Goal: Navigation & Orientation: Find specific page/section

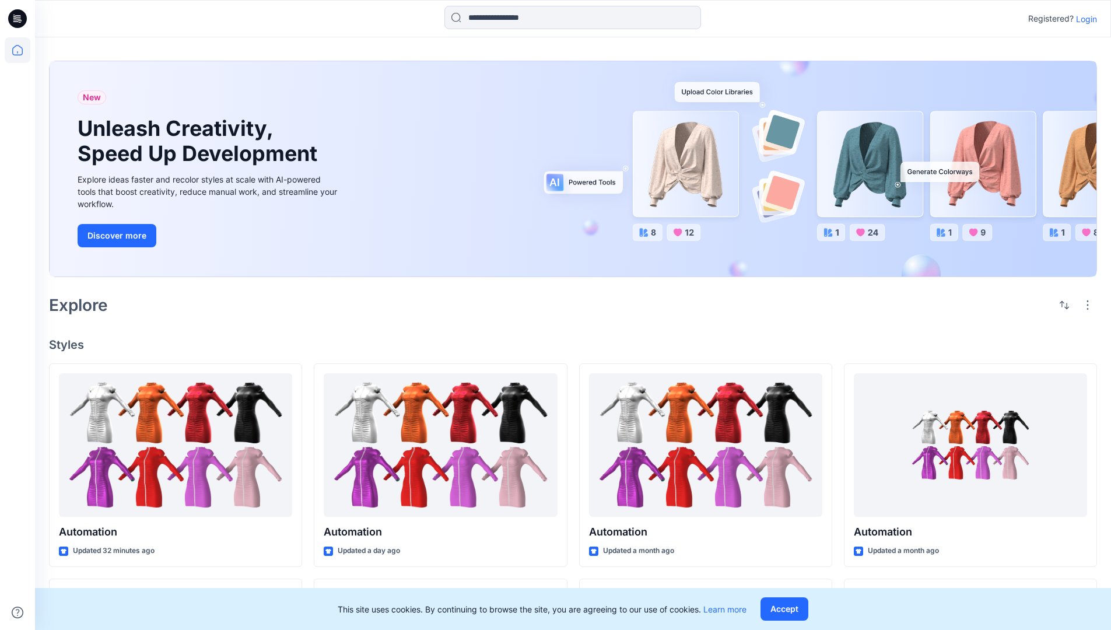
click at [1084, 19] on p "Login" at bounding box center [1086, 19] width 21 height 12
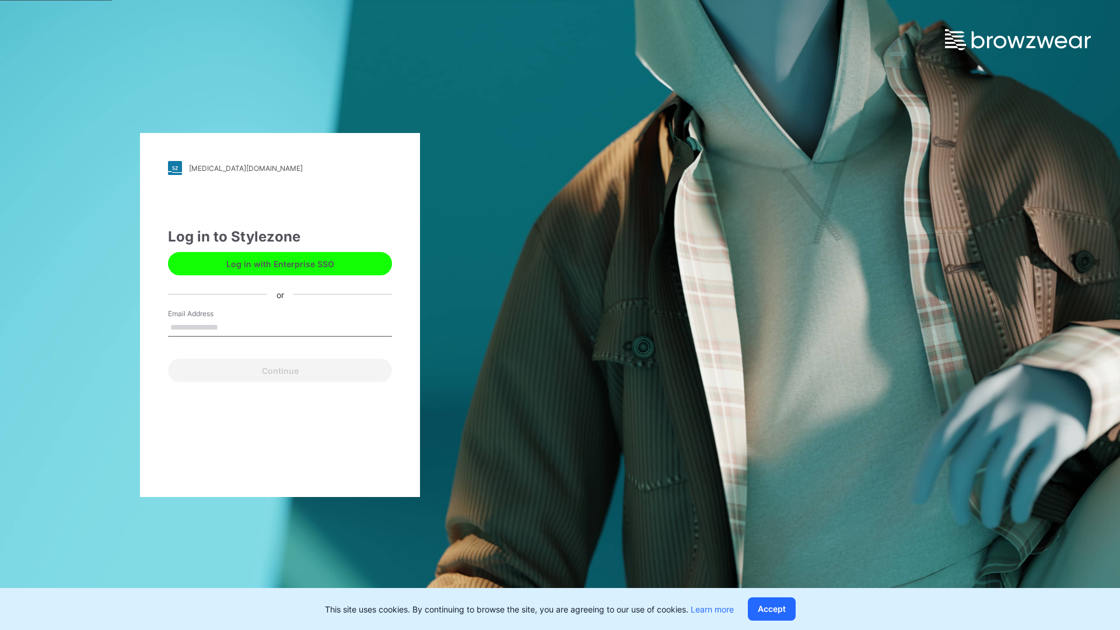
click at [230, 327] on input "Email Address" at bounding box center [280, 327] width 224 height 17
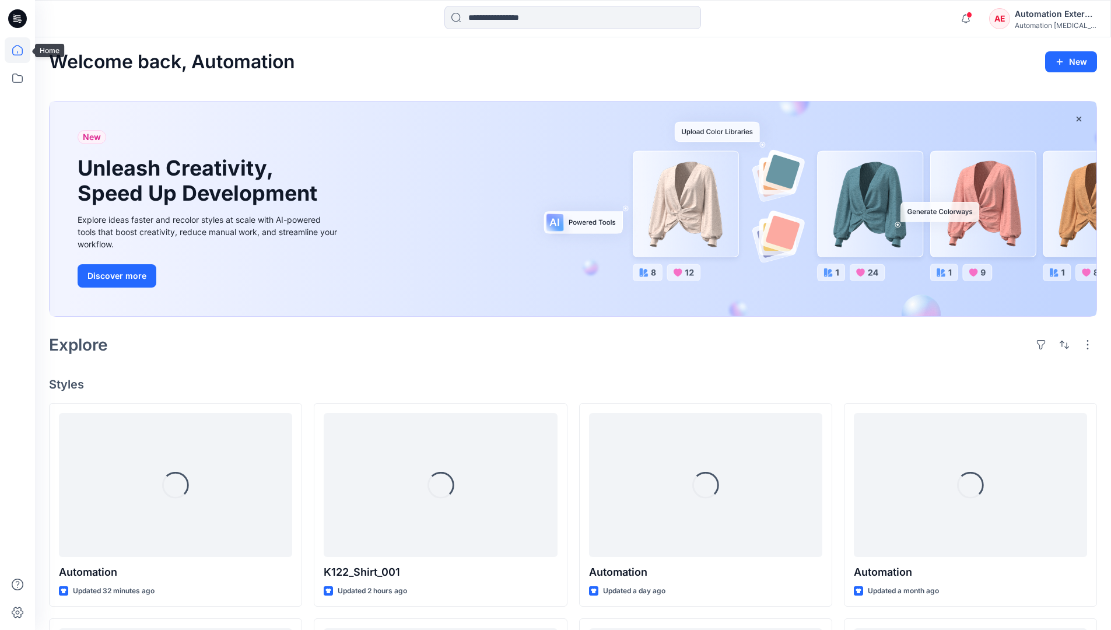
click at [22, 50] on icon at bounding box center [17, 50] width 10 height 10
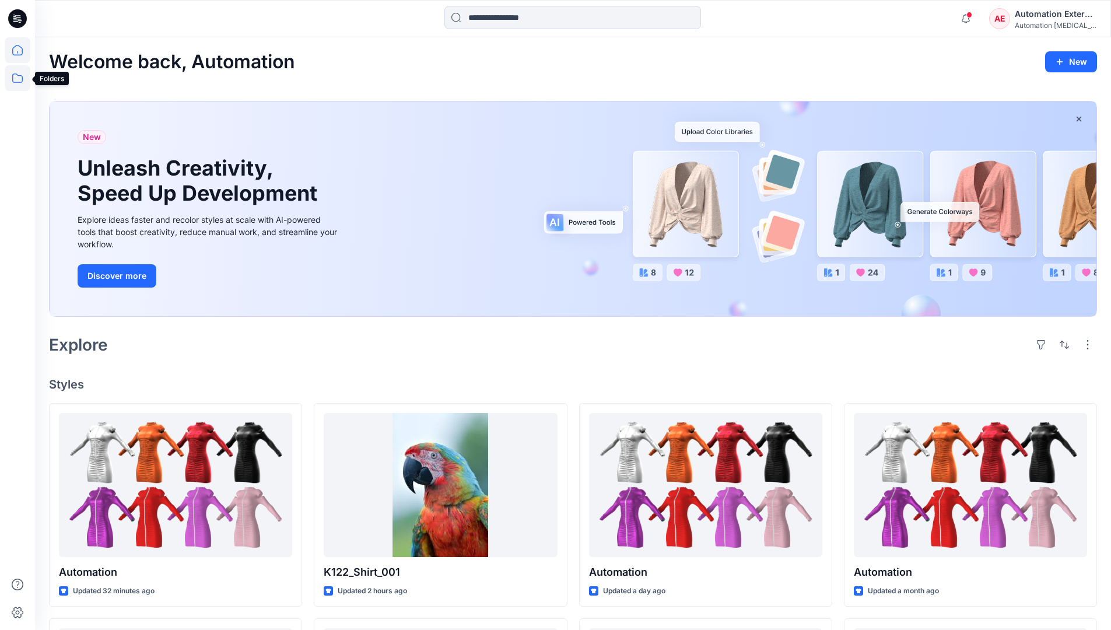
click at [21, 79] on icon at bounding box center [18, 78] width 26 height 26
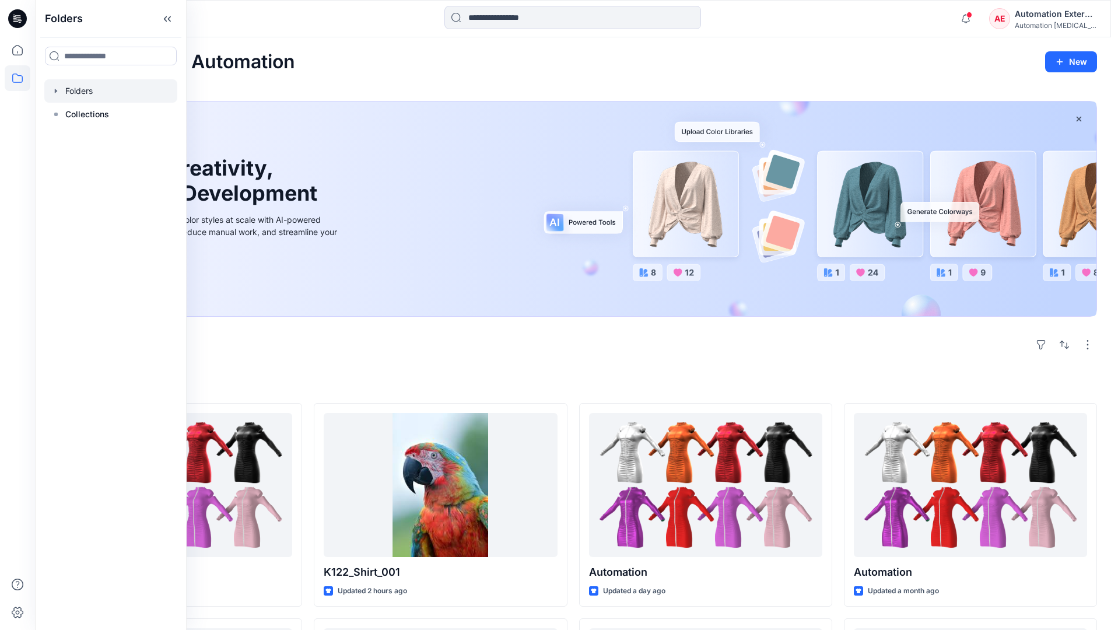
click at [106, 92] on div at bounding box center [110, 90] width 133 height 23
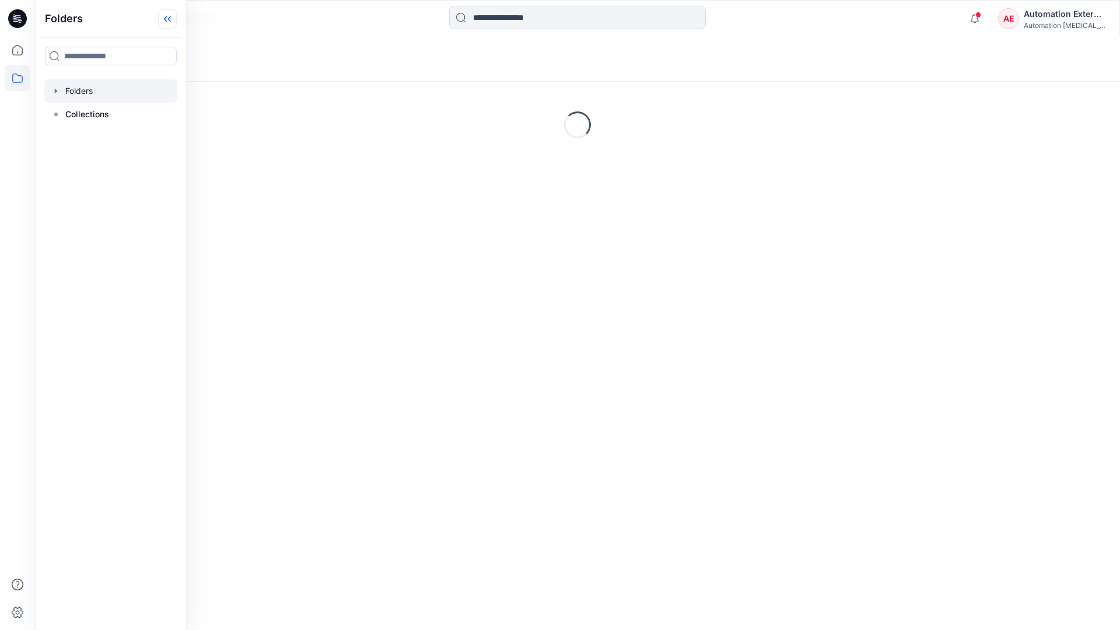
click at [167, 22] on icon at bounding box center [167, 18] width 19 height 19
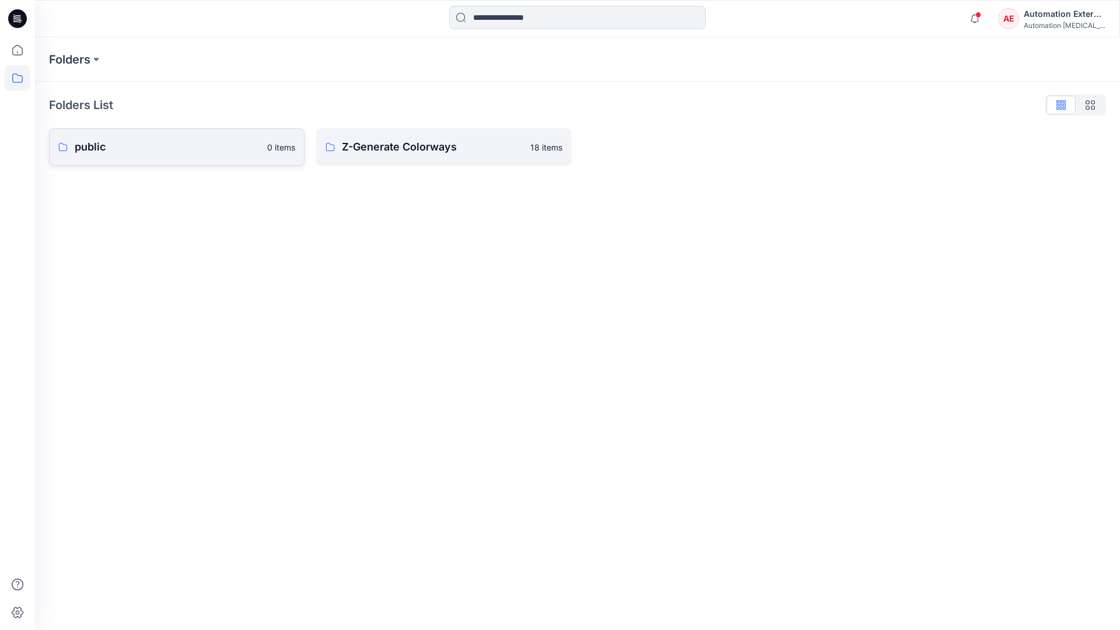
click at [128, 147] on p "public" at bounding box center [167, 147] width 185 height 16
